Goal: Understand process/instructions: Learn how to perform a task or action

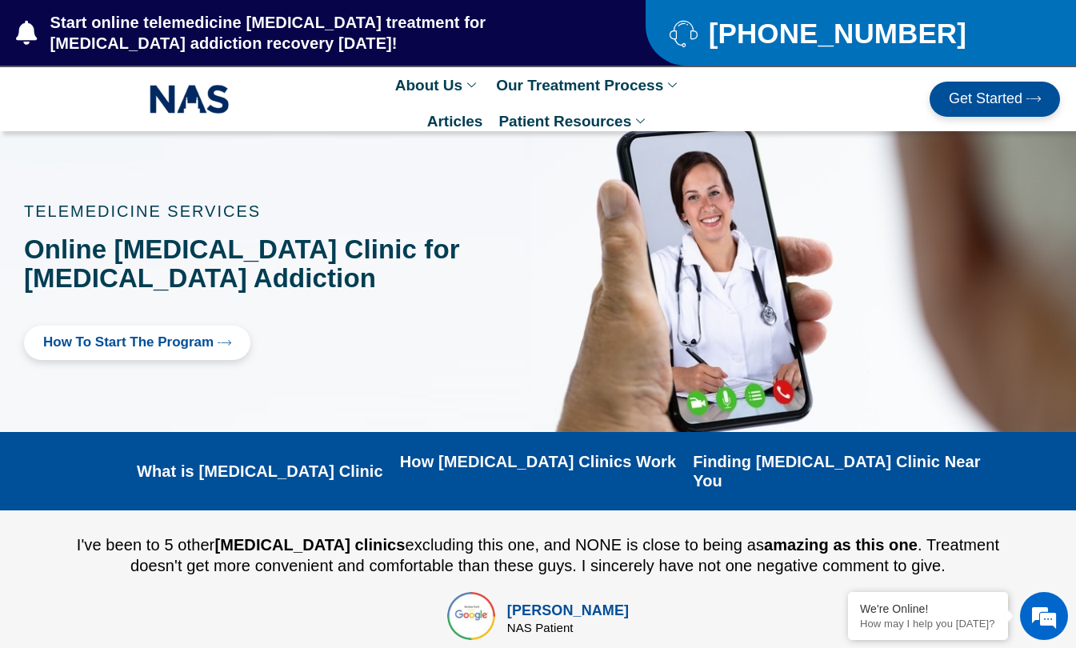
click at [107, 346] on span "How to Start the program" at bounding box center [128, 342] width 170 height 15
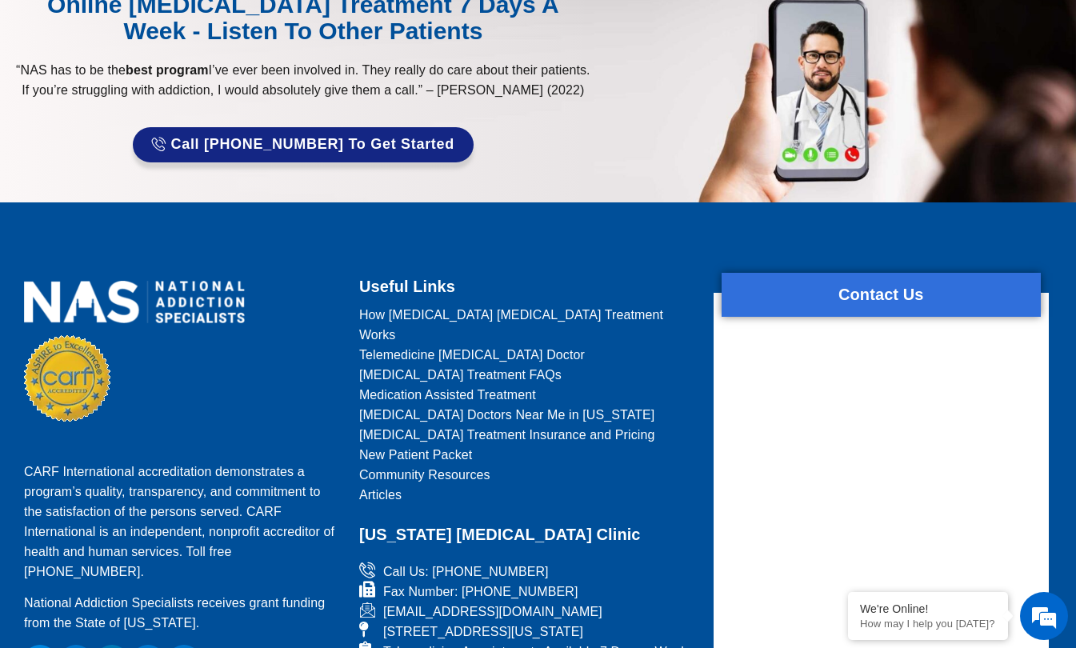
scroll to position [423, 0]
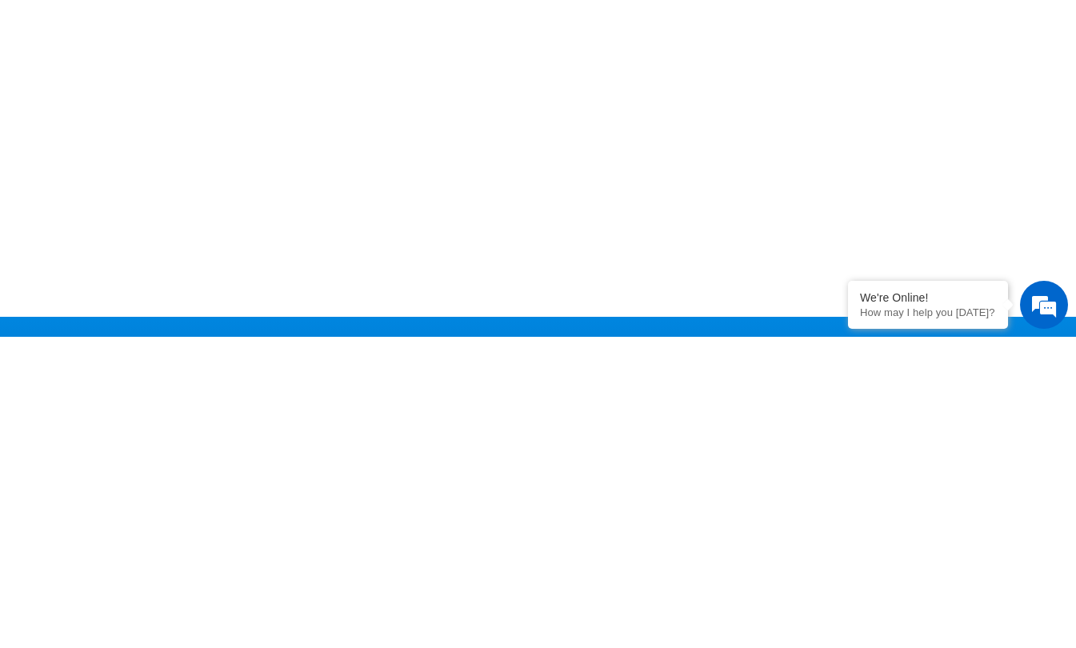
scroll to position [662, 0]
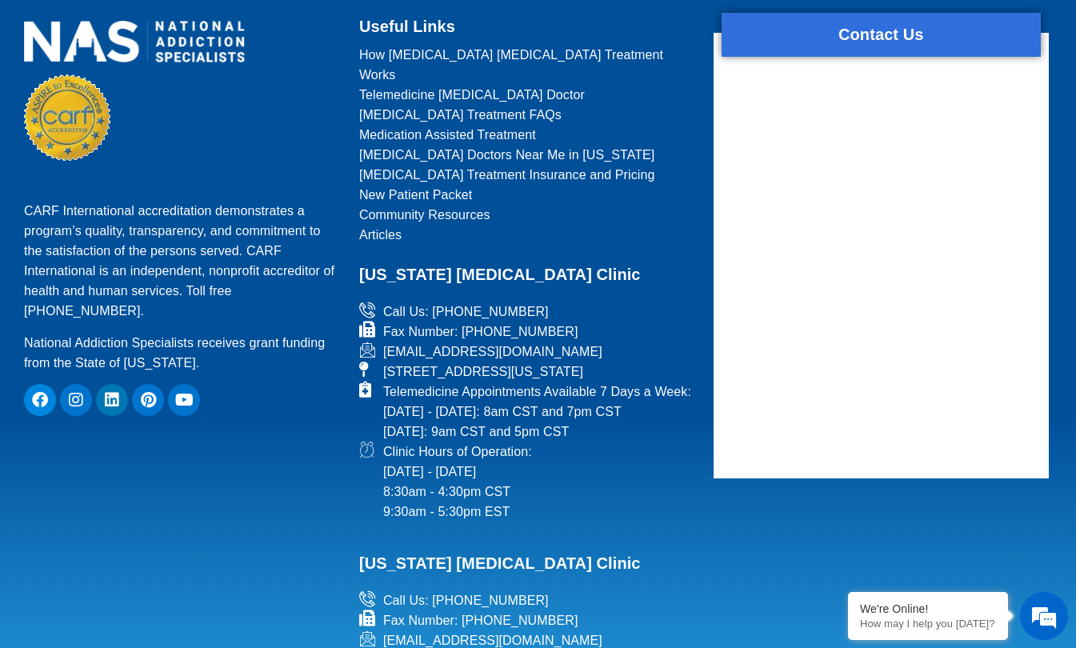
scroll to position [1942, 0]
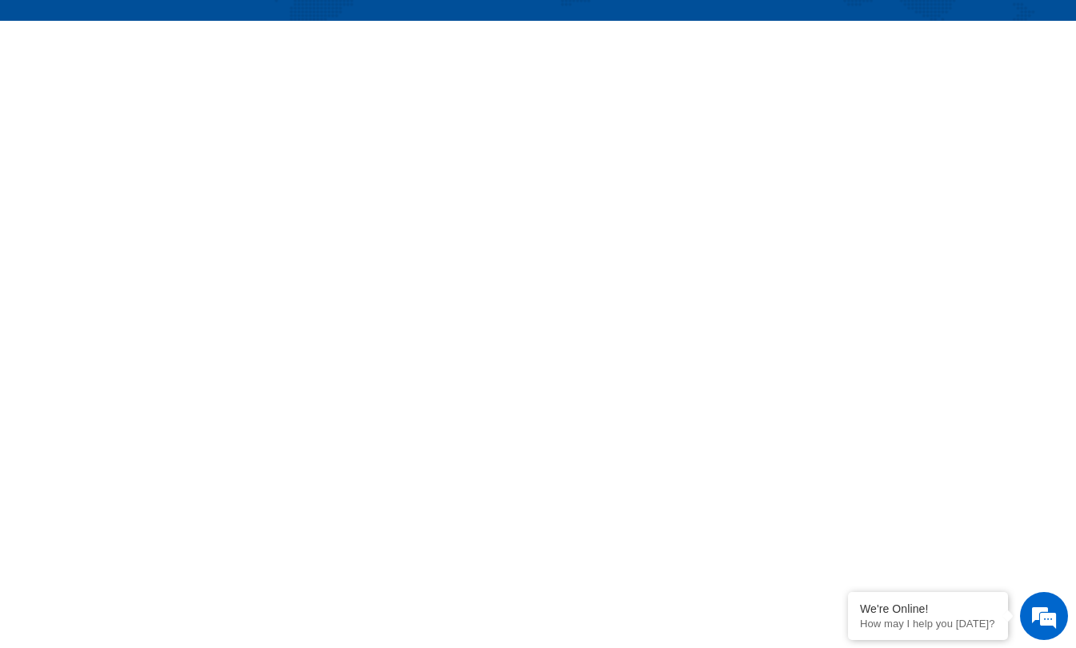
scroll to position [377, 0]
